Goal: Navigation & Orientation: Find specific page/section

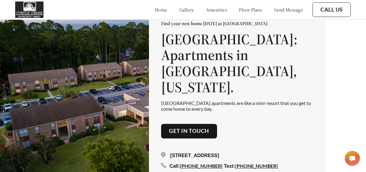
click at [206, 10] on link "amenities" at bounding box center [216, 10] width 21 height 6
click at [248, 14] on div "home gallery amenities floor plans send message" at bounding box center [222, 10] width 160 height 16
click at [246, 9] on link "floor plans" at bounding box center [250, 10] width 23 height 6
click at [179, 9] on link "gallery" at bounding box center [186, 10] width 15 height 6
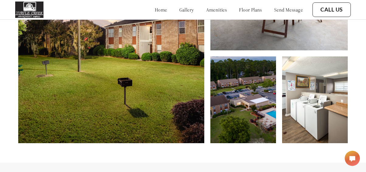
scroll to position [299, 0]
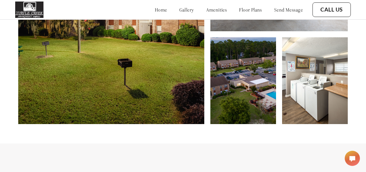
click at [297, 83] on img at bounding box center [315, 80] width 66 height 87
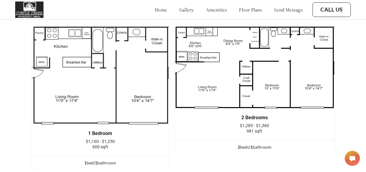
scroll to position [715, 0]
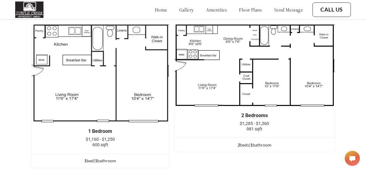
scroll to position [709, 0]
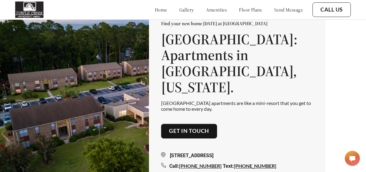
click at [179, 9] on link "gallery" at bounding box center [186, 10] width 15 height 6
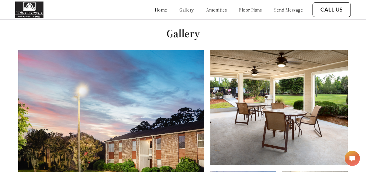
scroll to position [177, 0]
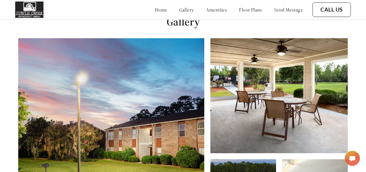
click at [182, 115] on img at bounding box center [111, 142] width 186 height 208
